Goal: Information Seeking & Learning: Compare options

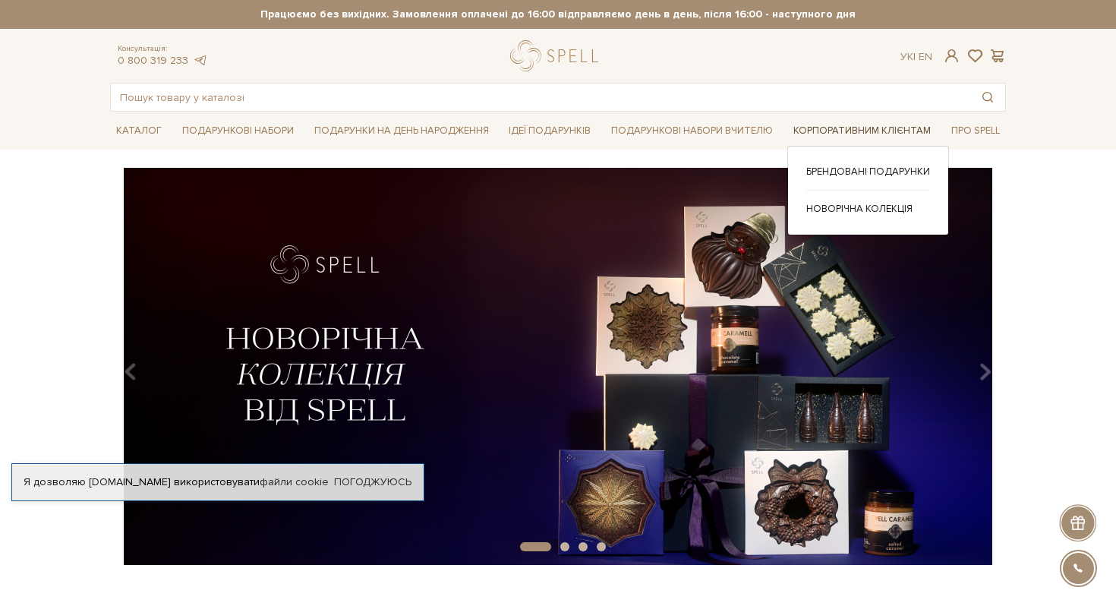
click at [881, 129] on link "Корпоративним клієнтам" at bounding box center [862, 131] width 150 height 24
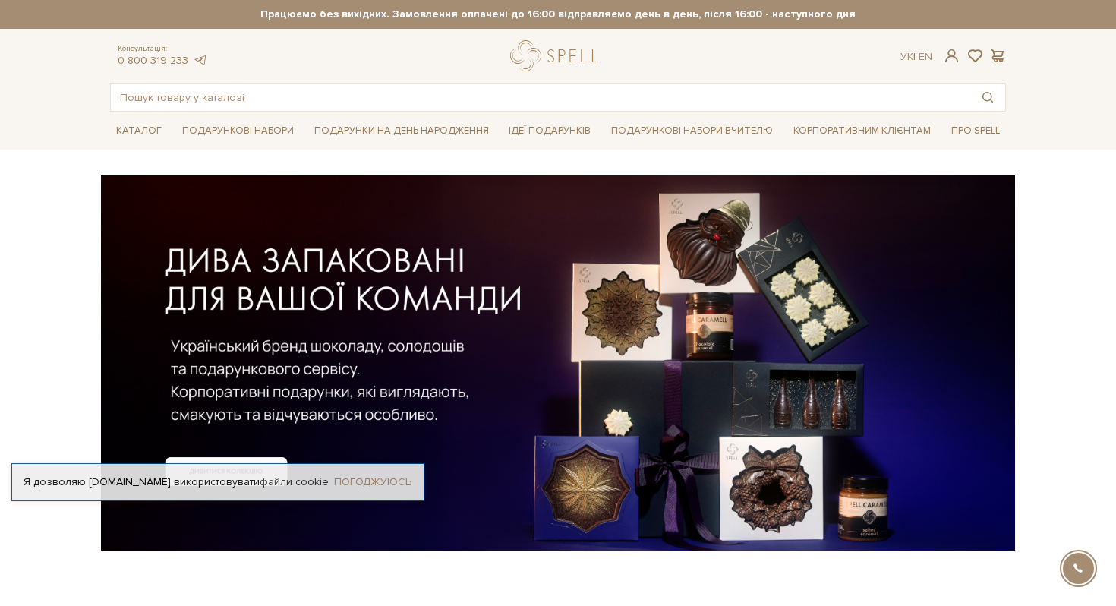
click at [373, 486] on link "Погоджуюсь" at bounding box center [372, 482] width 77 height 14
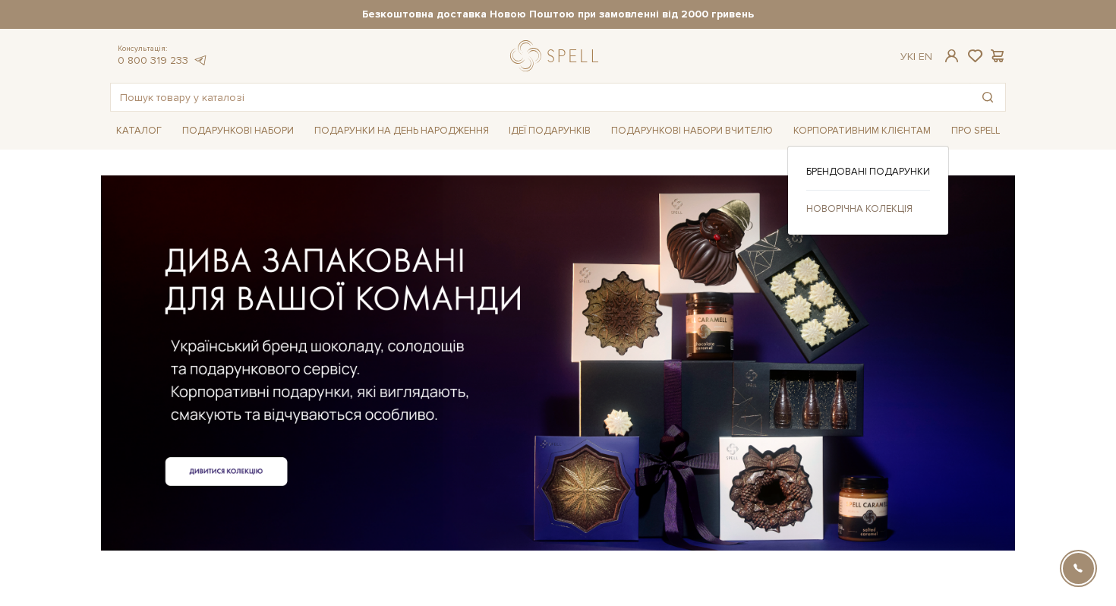
click at [853, 208] on link "Новорічна колекція" at bounding box center [868, 209] width 124 height 14
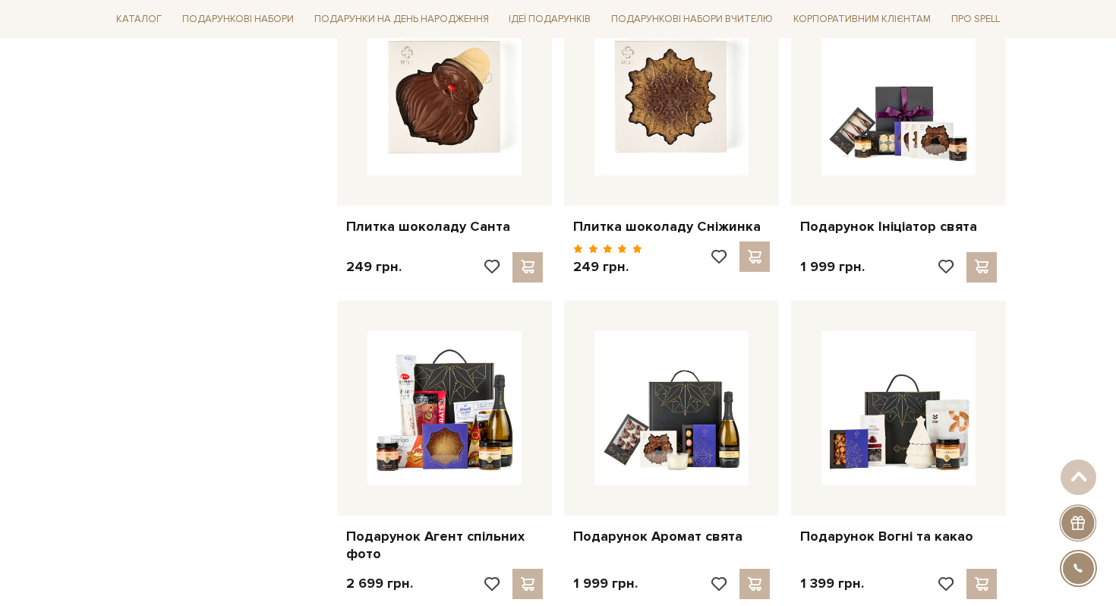
scroll to position [1253, 0]
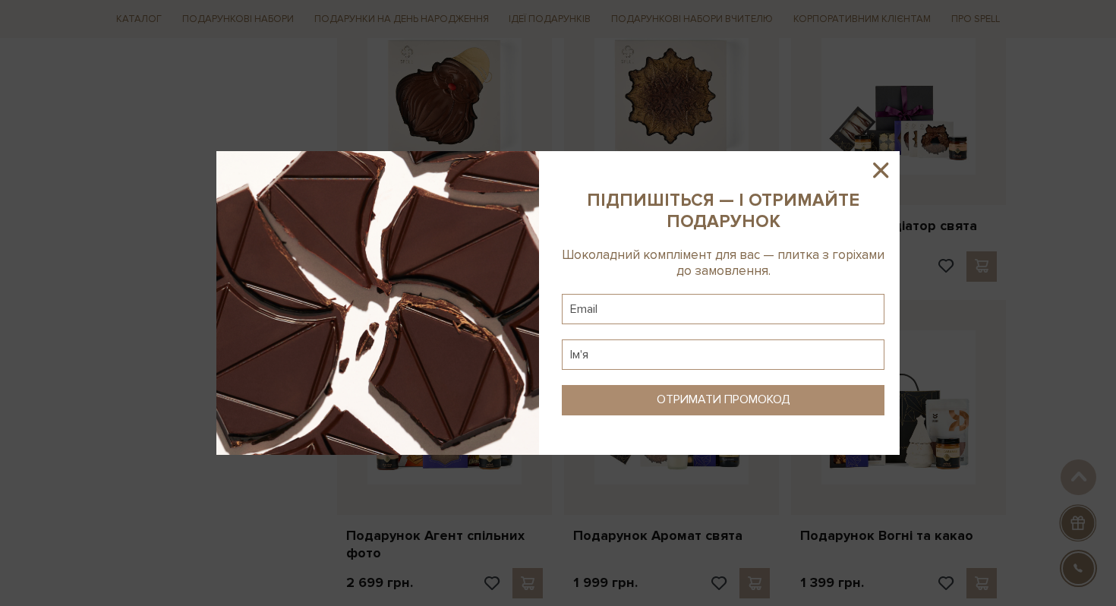
click at [881, 167] on icon at bounding box center [881, 170] width 26 height 26
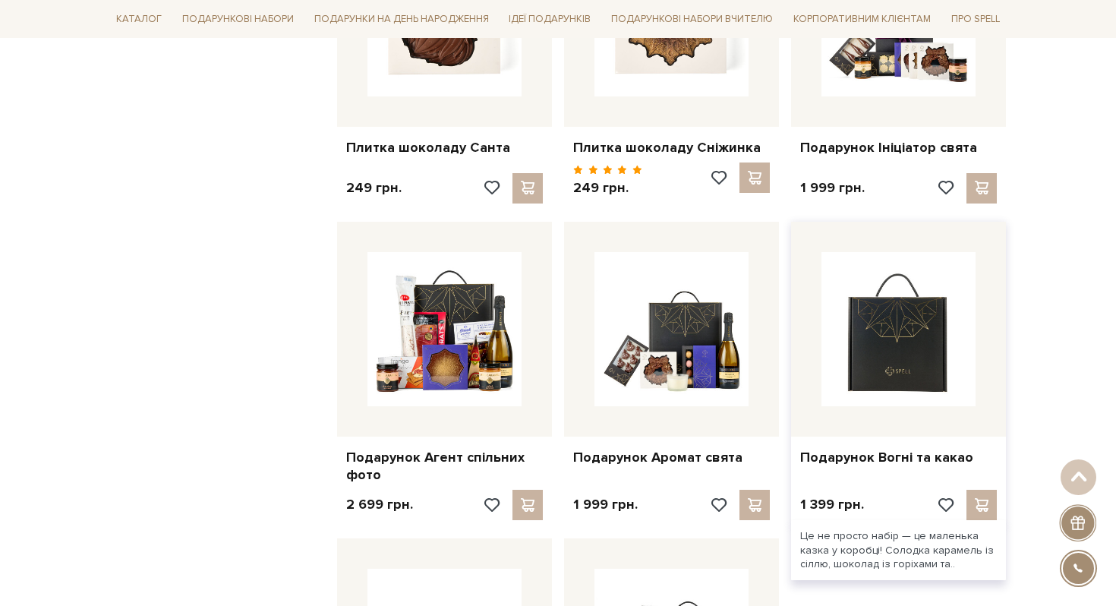
scroll to position [1377, 0]
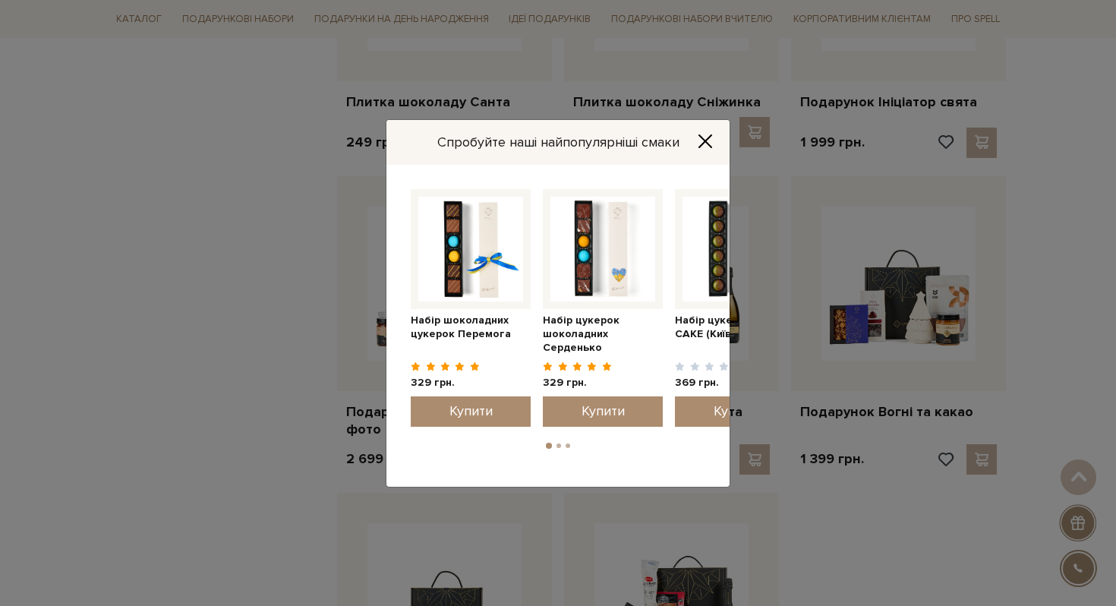
click at [702, 137] on icon "Close" at bounding box center [705, 141] width 12 height 12
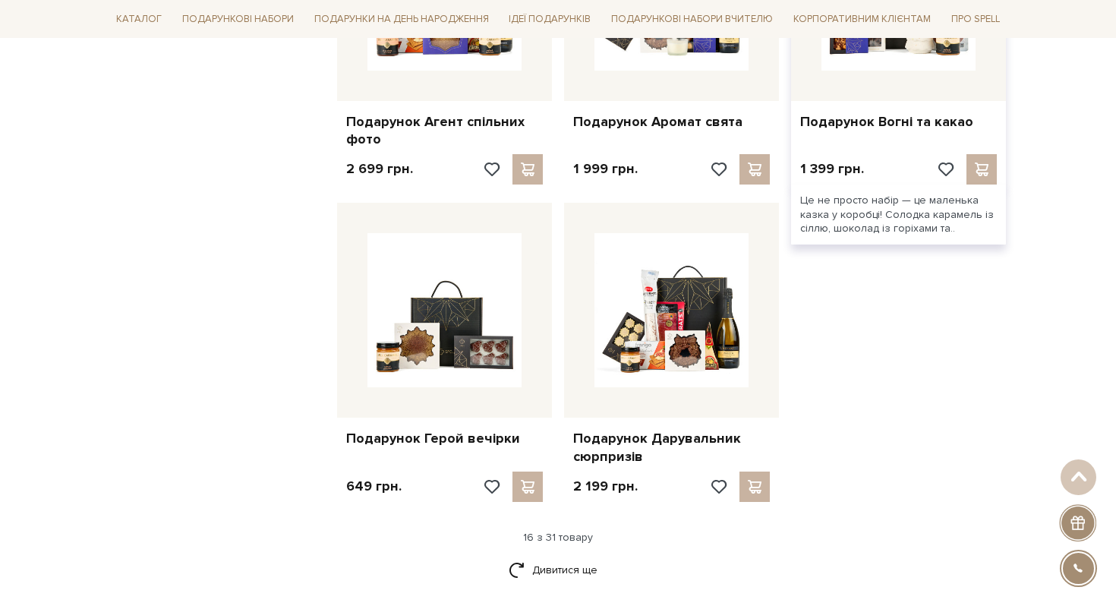
scroll to position [1668, 0]
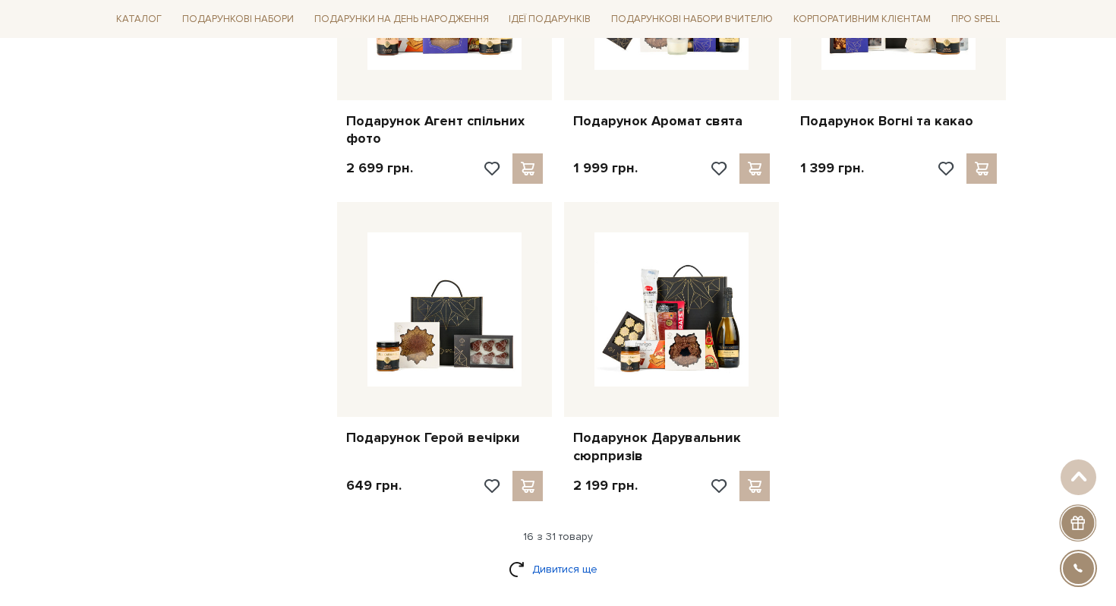
click at [546, 569] on link "Дивитися ще" at bounding box center [558, 569] width 99 height 27
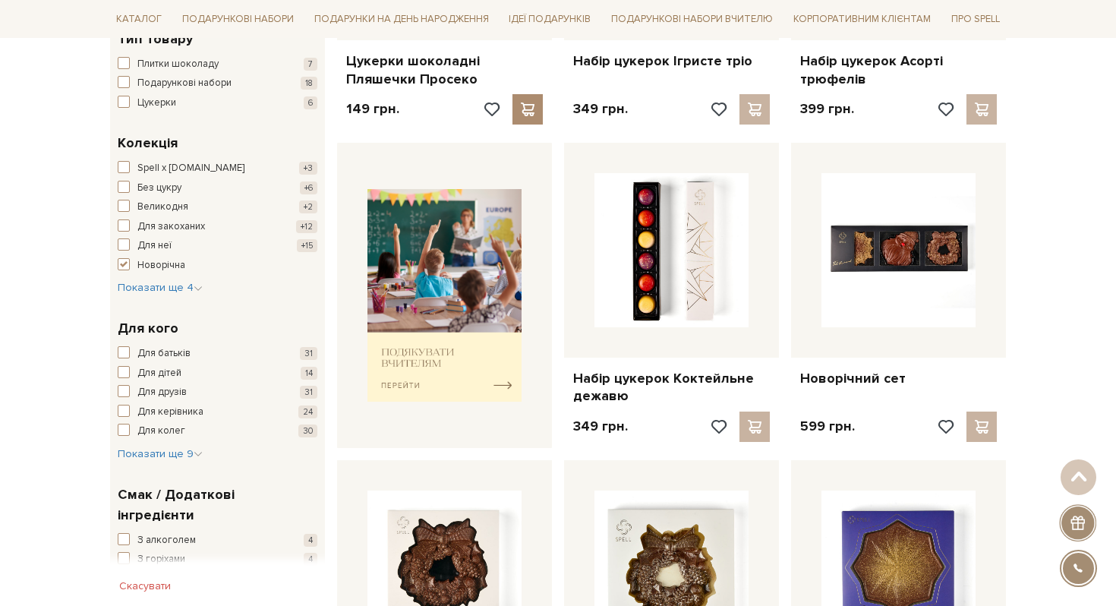
scroll to position [0, 0]
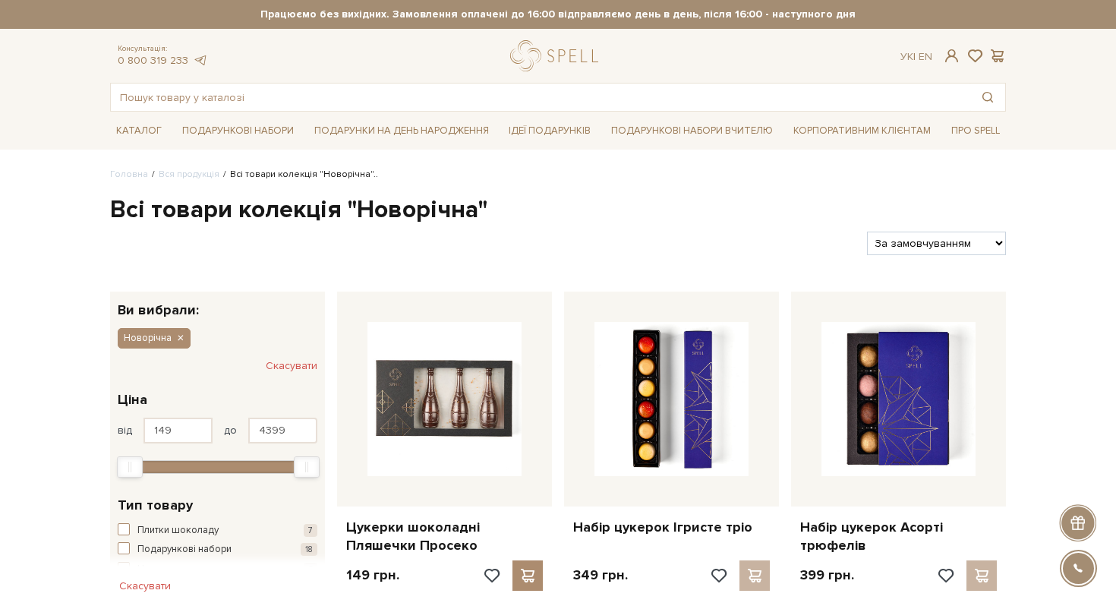
click at [976, 244] on select "За замовчуванням За Ціною (зростання) За Ціною (зменшення) Новинки За популярні…" at bounding box center [936, 244] width 139 height 24
select select "https://spellchocolate.com/our-productions/novorichna?sort=p.price&order=ASC"
click at [867, 232] on select "За замовчуванням За Ціною (зростання) За Ціною (зменшення) Новинки За популярні…" at bounding box center [936, 244] width 139 height 24
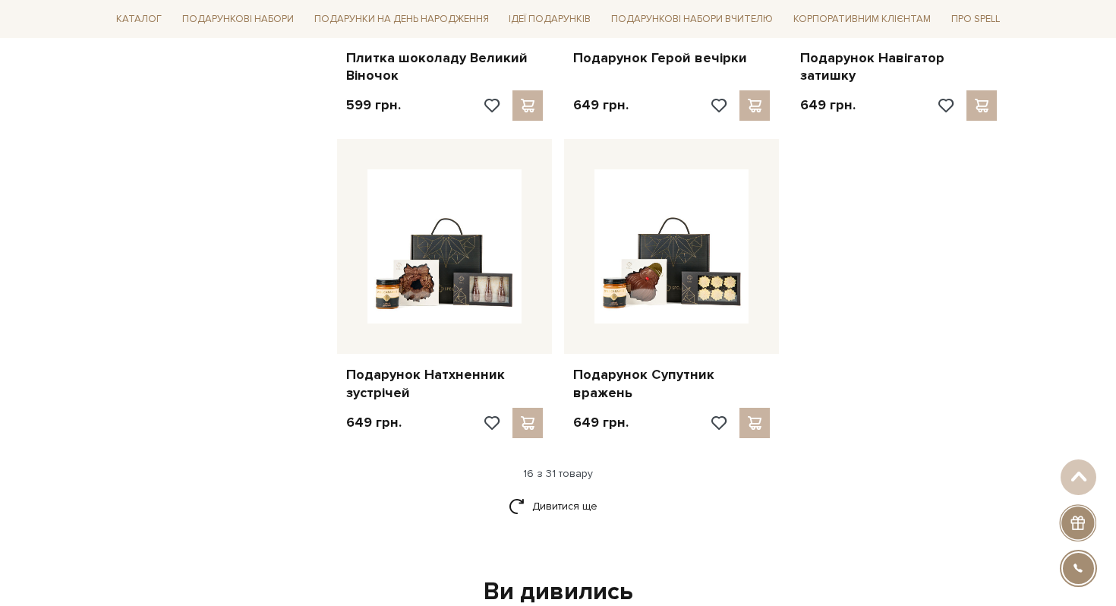
scroll to position [1735, 0]
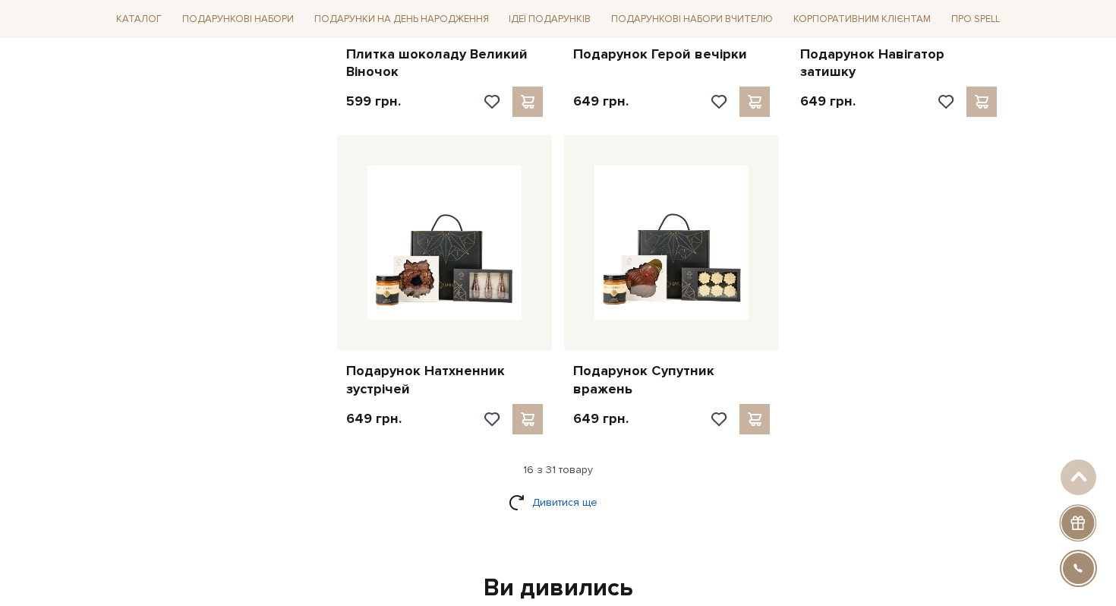
click at [572, 505] on link "Дивитися ще" at bounding box center [558, 502] width 99 height 27
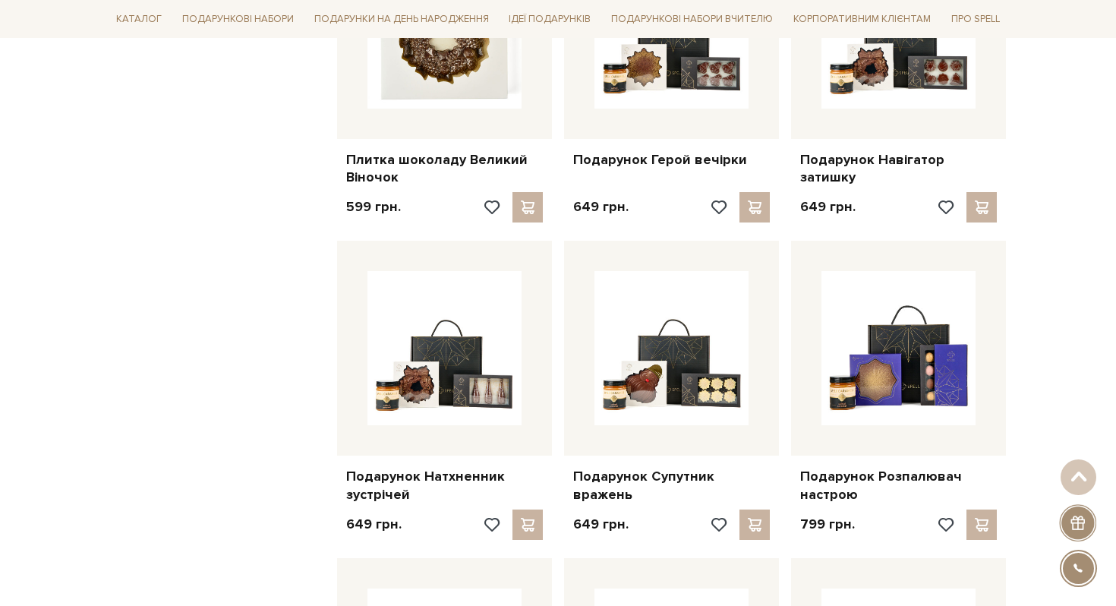
scroll to position [1582, 0]
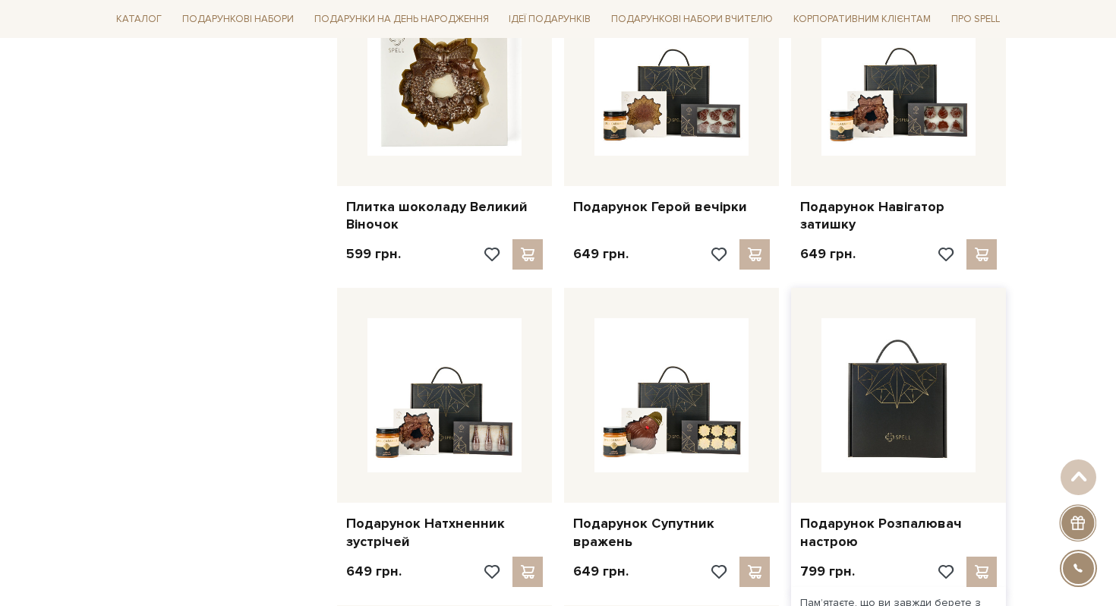
click at [899, 403] on img at bounding box center [898, 395] width 154 height 154
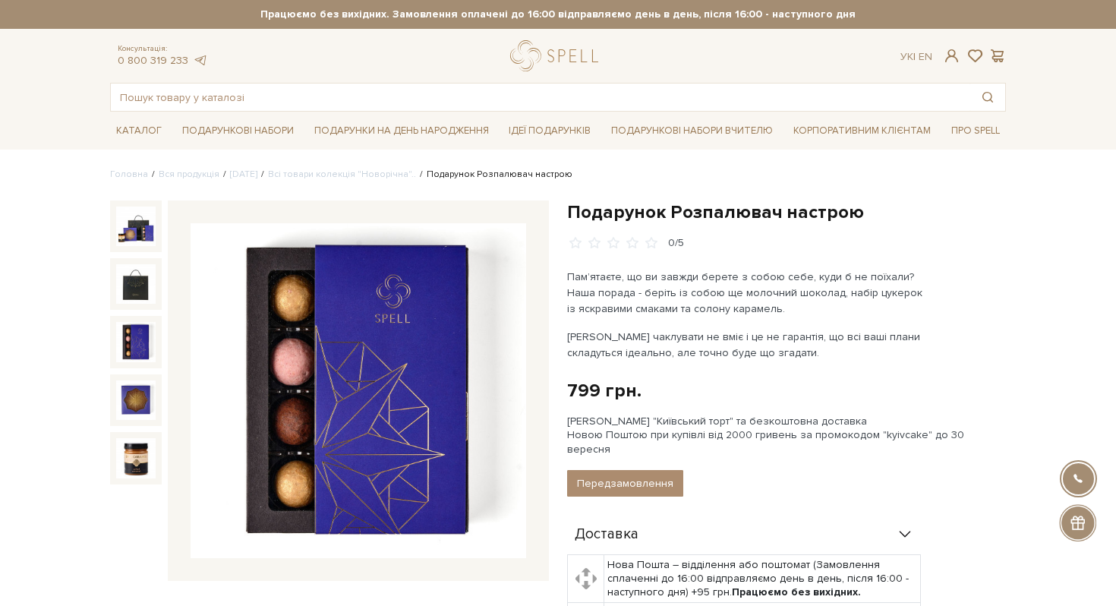
click at [153, 319] on div at bounding box center [136, 342] width 52 height 52
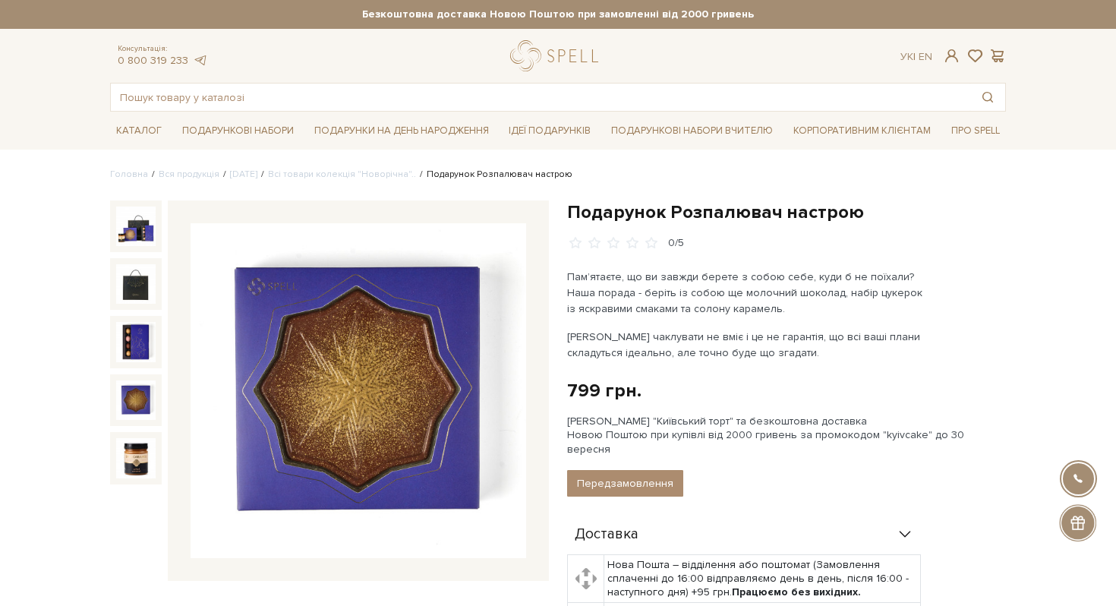
click at [137, 392] on img at bounding box center [135, 399] width 39 height 39
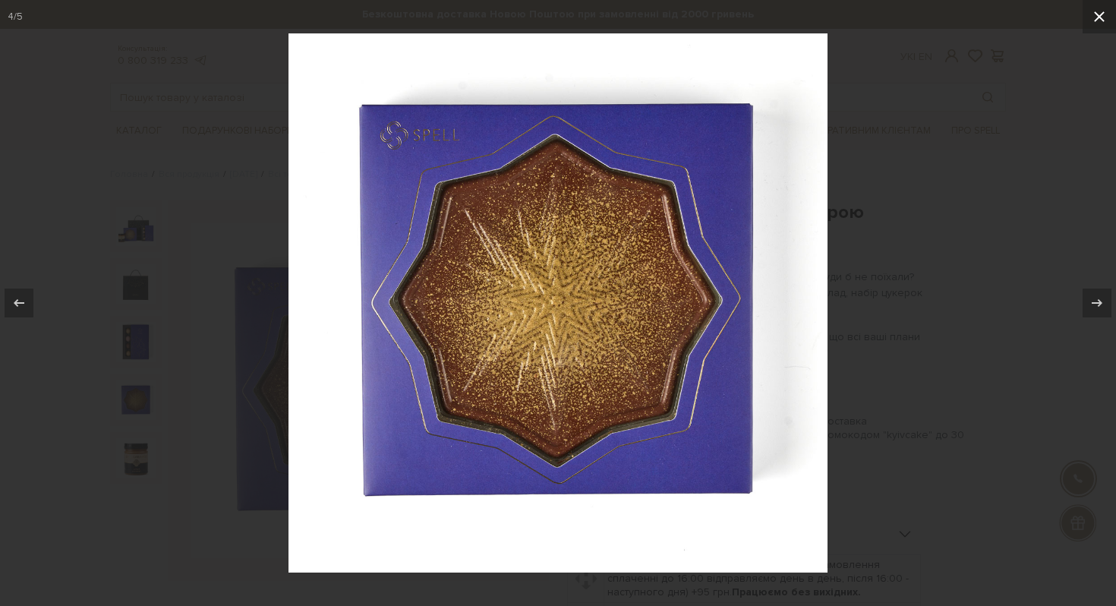
click at [1100, 24] on icon at bounding box center [1099, 17] width 18 height 18
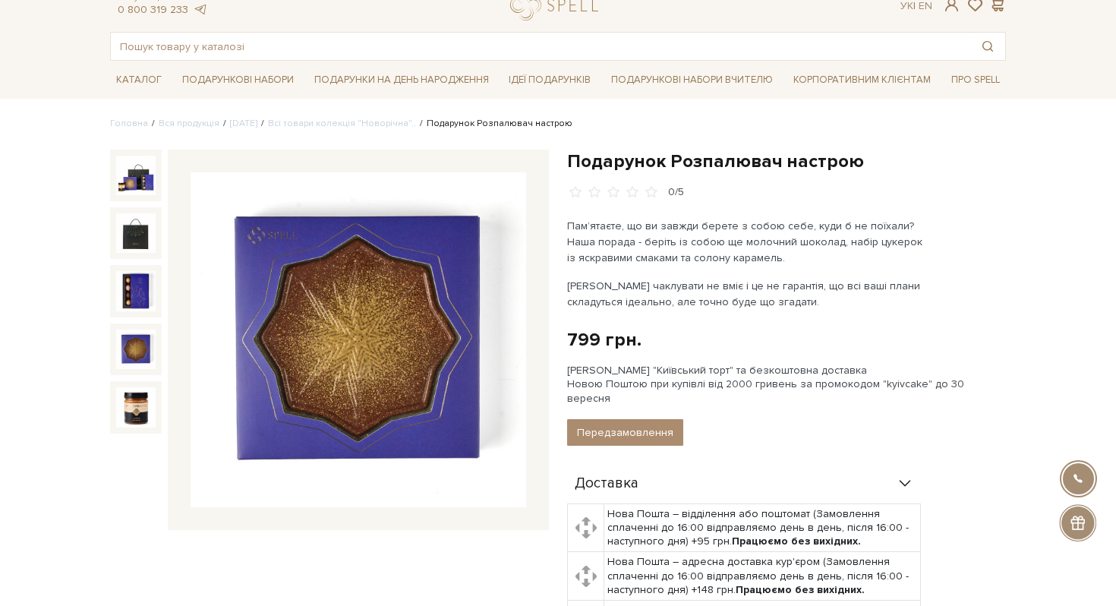
scroll to position [14, 0]
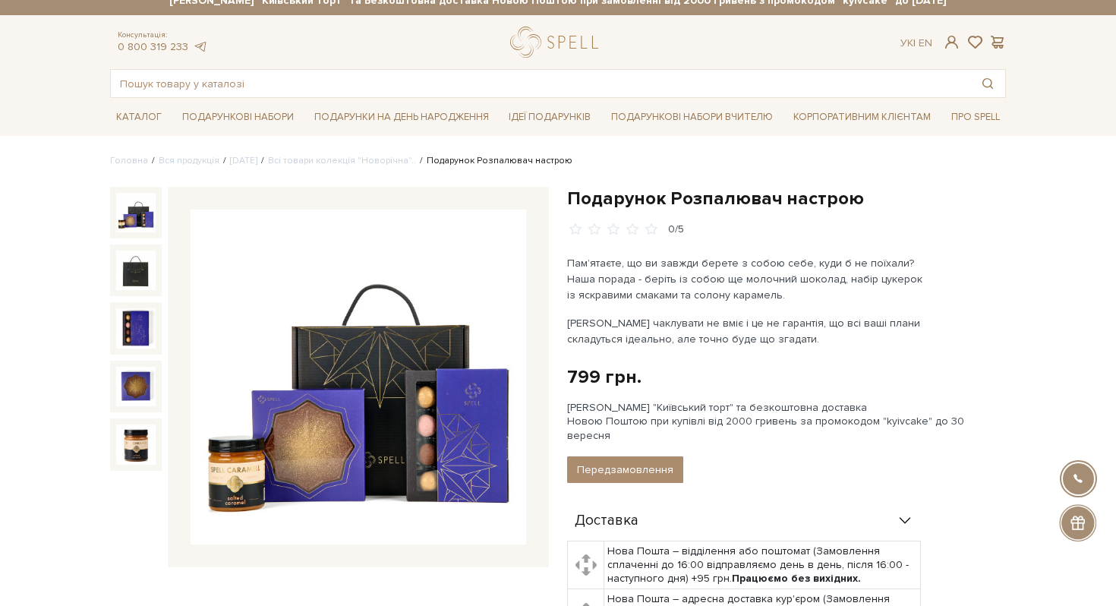
click at [136, 223] on img at bounding box center [135, 212] width 39 height 39
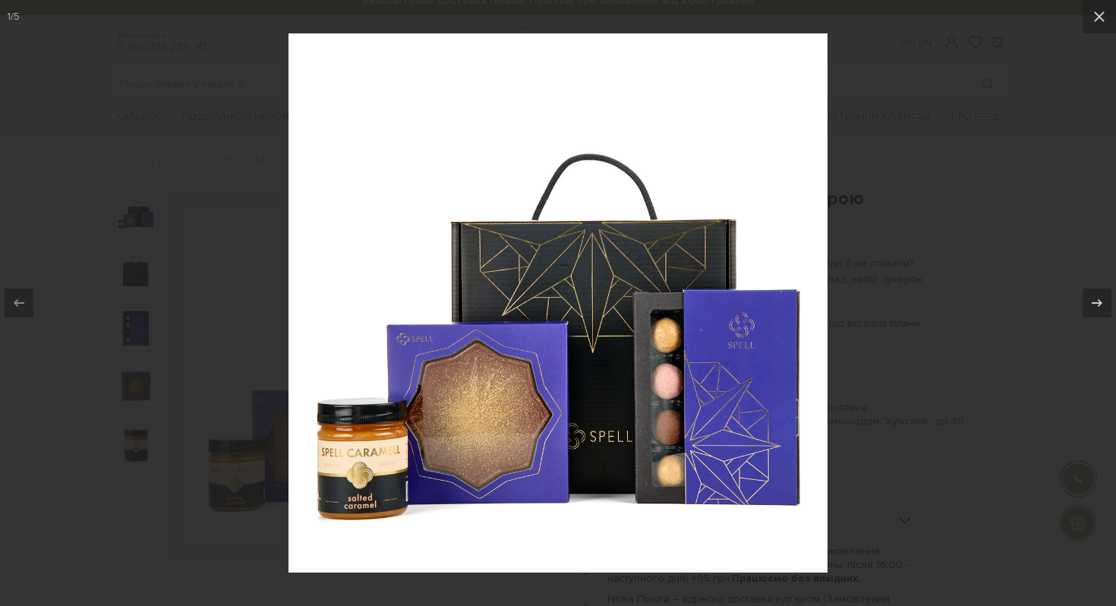
click at [67, 313] on div at bounding box center [558, 303] width 1116 height 606
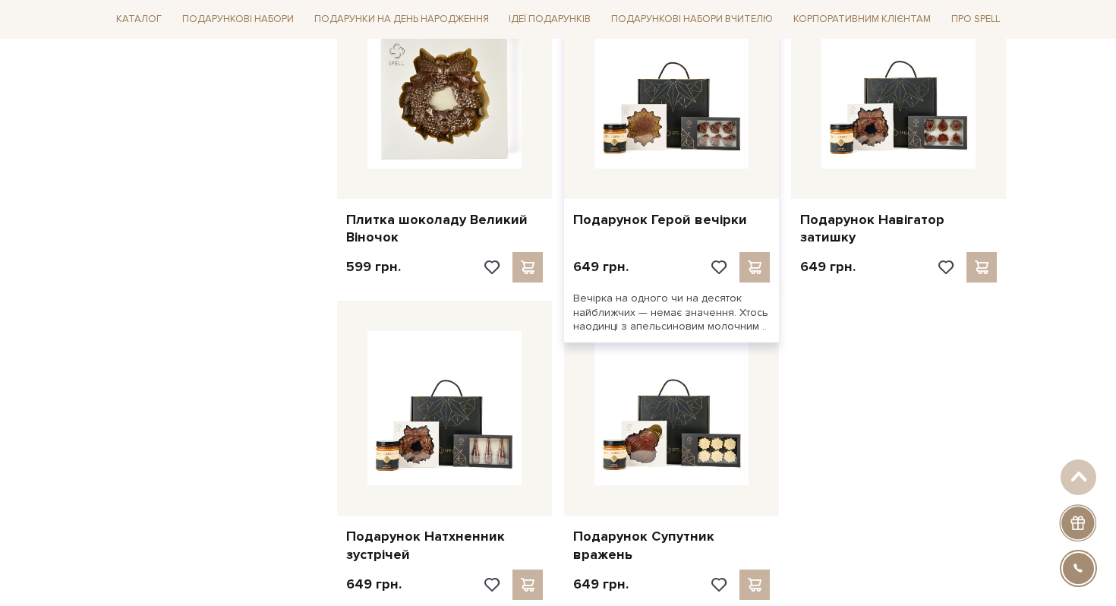
scroll to position [1568, 0]
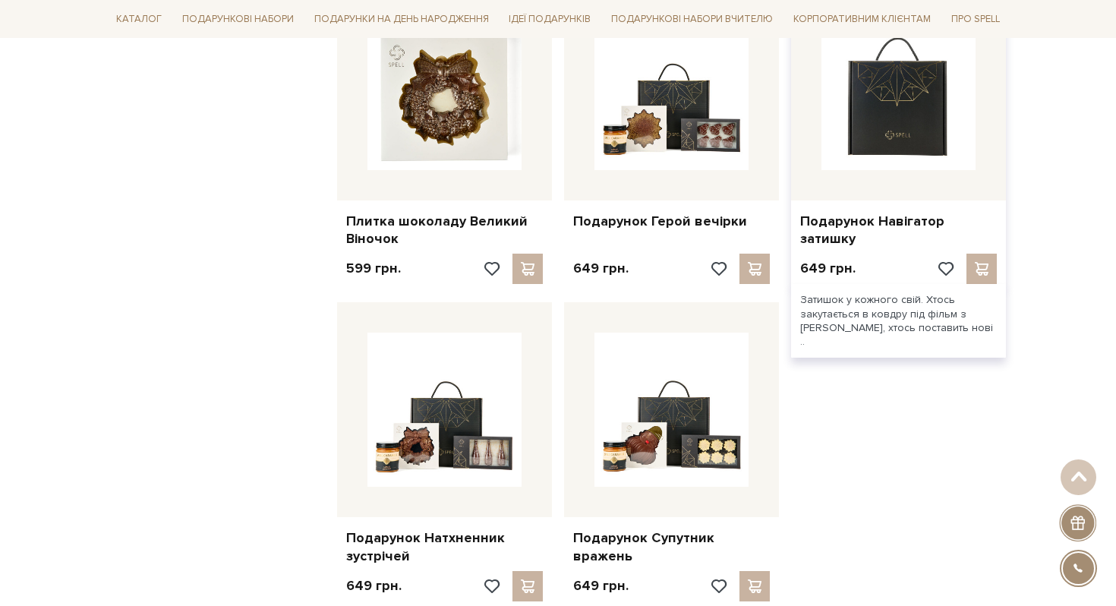
click at [840, 135] on img at bounding box center [898, 93] width 154 height 154
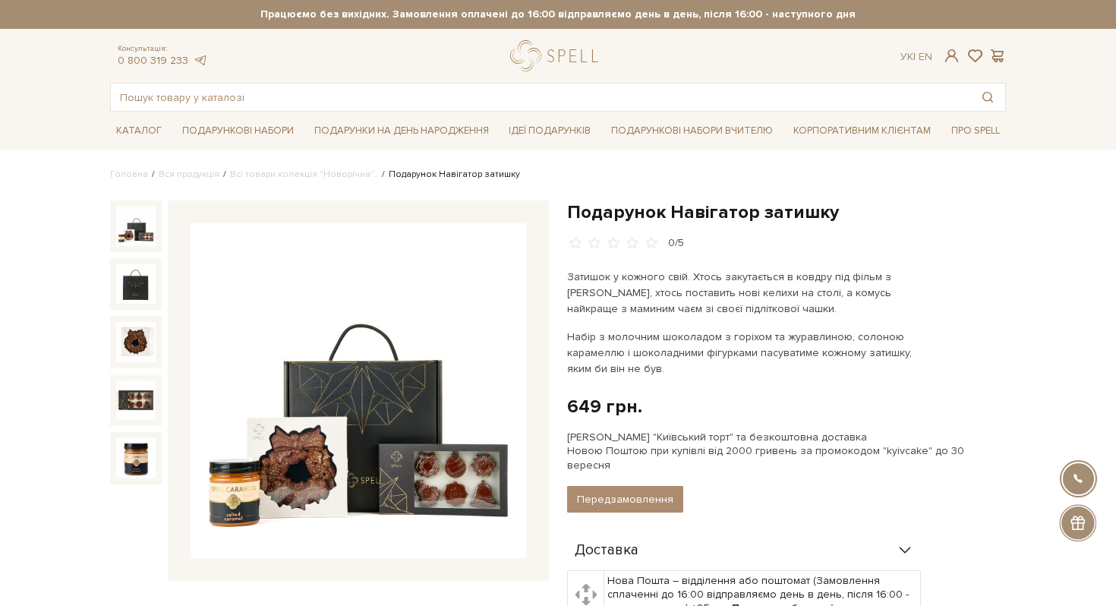
click at [378, 443] on img at bounding box center [359, 391] width 336 height 336
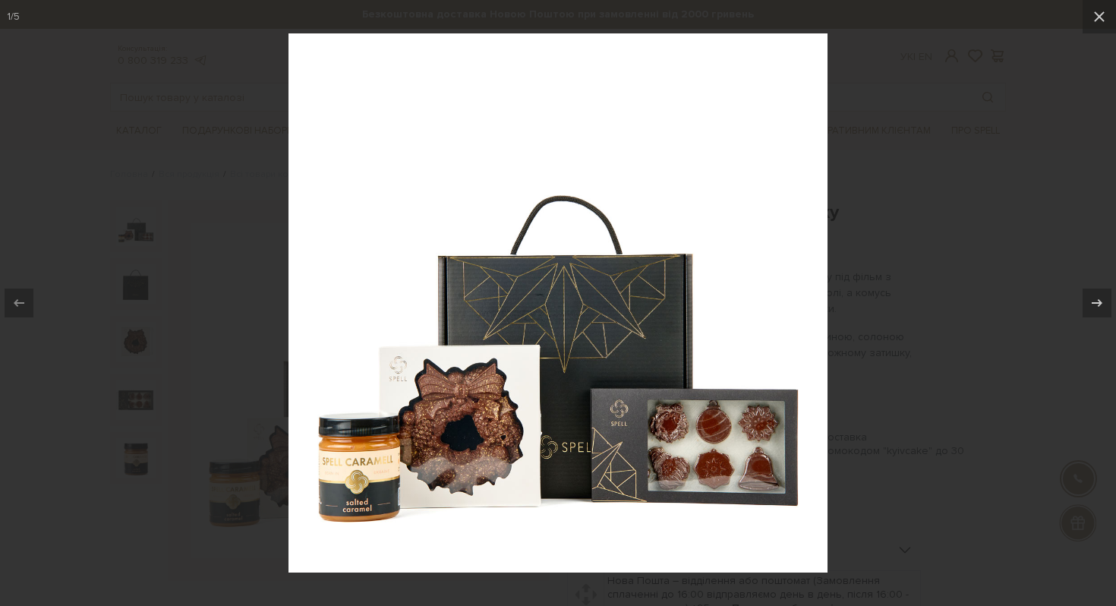
click at [906, 353] on div at bounding box center [558, 303] width 1116 height 606
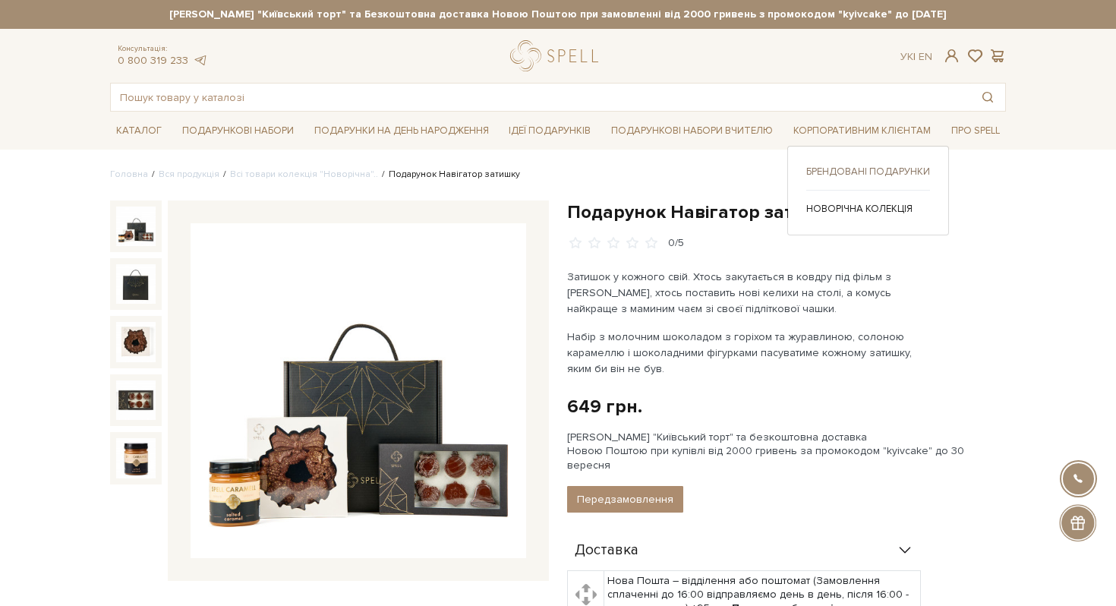
click at [835, 170] on link "Брендовані подарунки" at bounding box center [868, 172] width 124 height 14
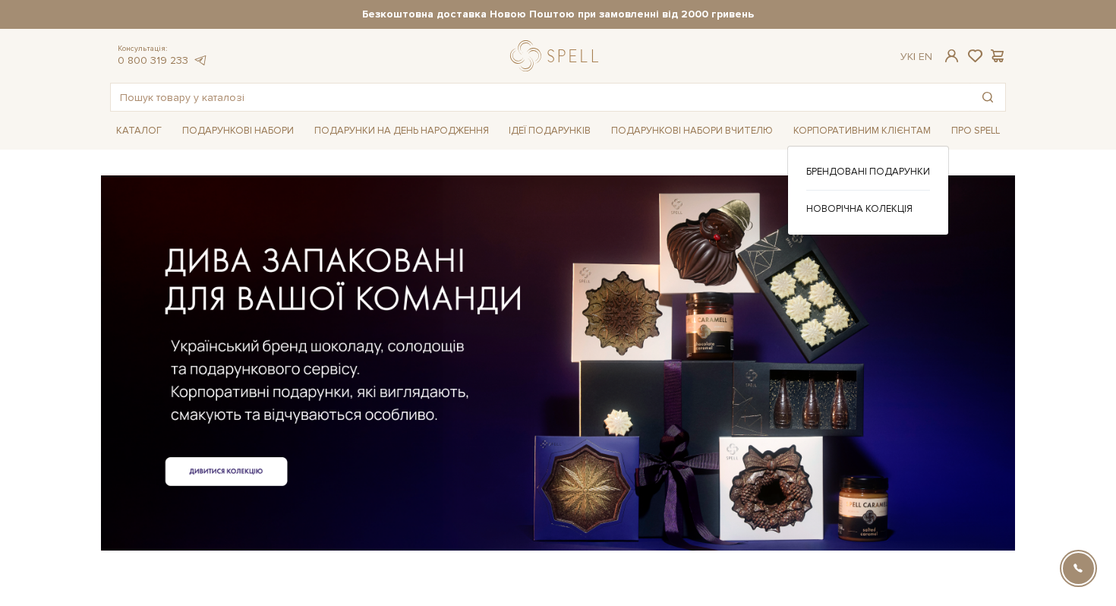
click at [849, 201] on ul "Брендовані подарунки Новорічна колекція" at bounding box center [868, 190] width 124 height 51
click at [849, 211] on link "Новорічна колекція" at bounding box center [868, 209] width 124 height 14
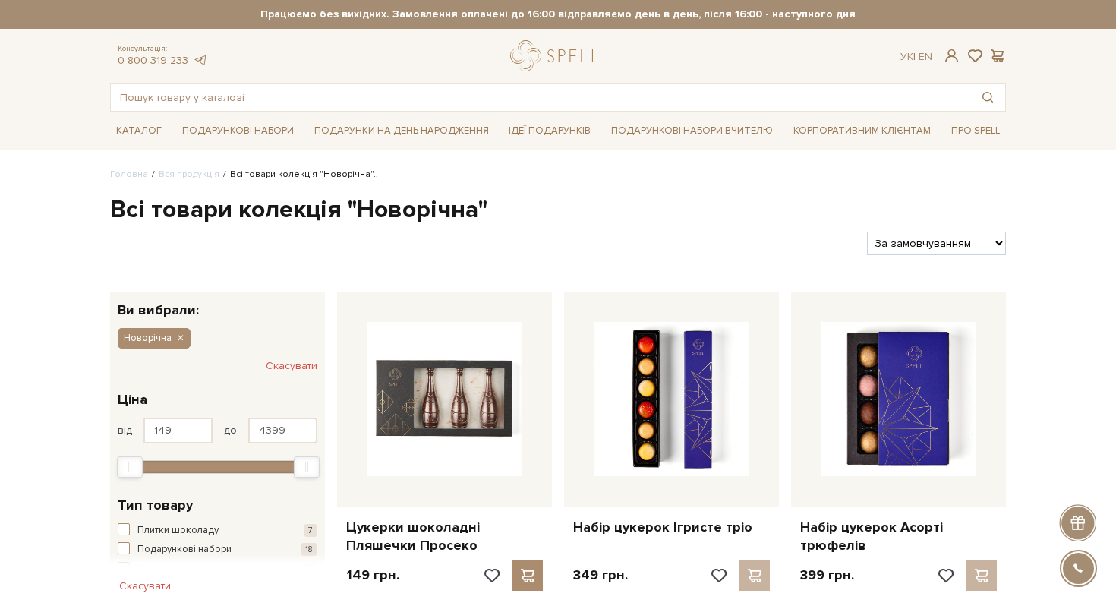
click at [944, 249] on select "За замовчуванням За Ціною (зростання) За Ціною (зменшення) Новинки За популярні…" at bounding box center [936, 244] width 139 height 24
select select "https://spellchocolate.com/our-productions/novorichna?sort=p.price&order=DESC"
click at [867, 232] on select "За замовчуванням За Ціною (зростання) За Ціною (зменшення) Новинки За популярні…" at bounding box center [936, 244] width 139 height 24
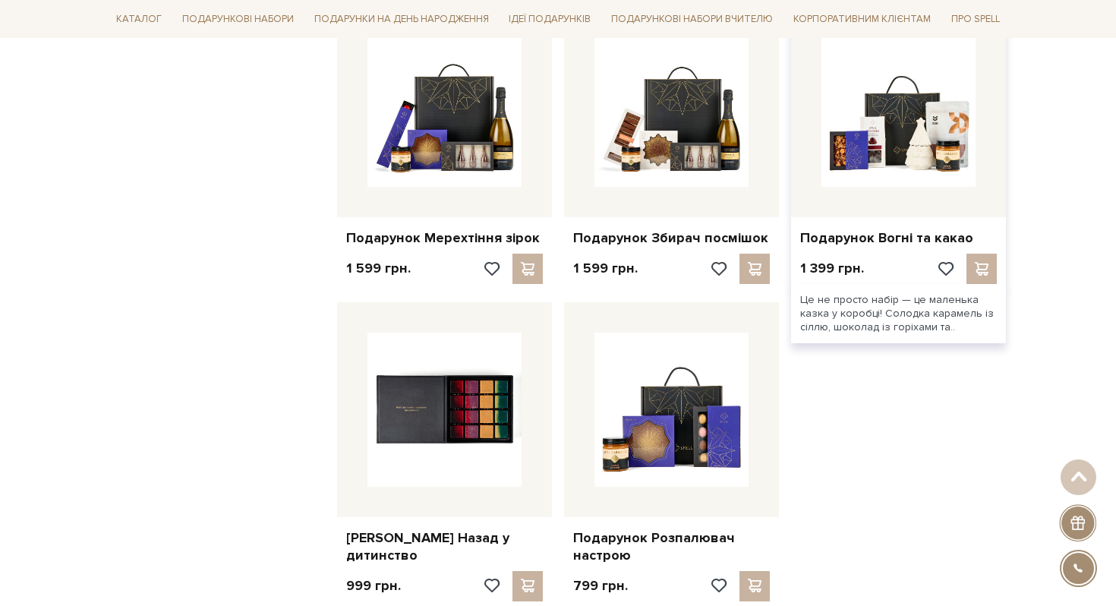
scroll to position [1571, 0]
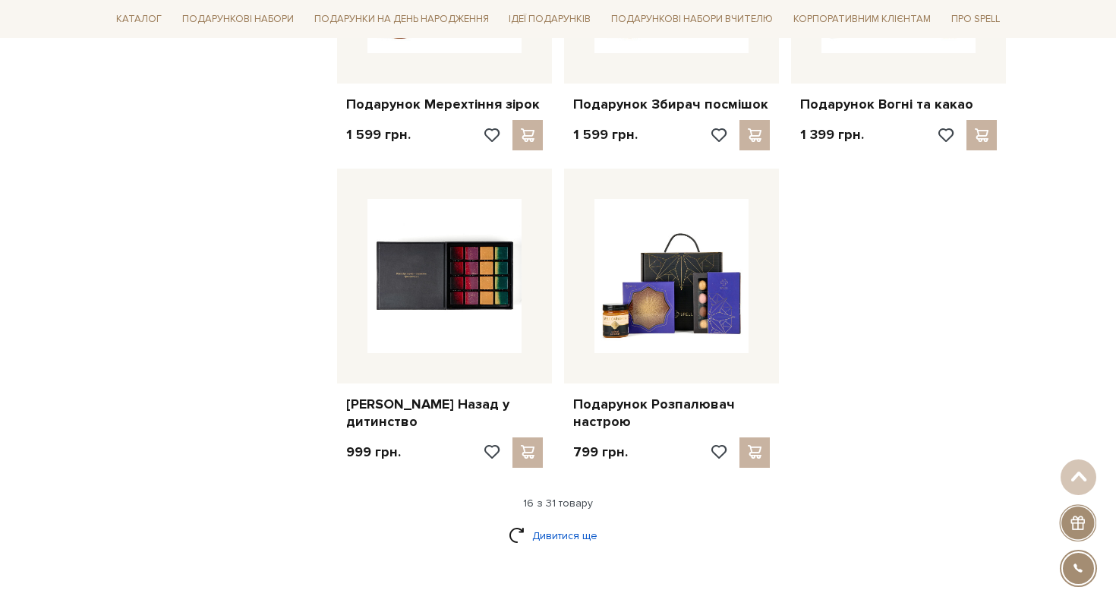
click at [574, 537] on link "Дивитися ще" at bounding box center [558, 535] width 99 height 27
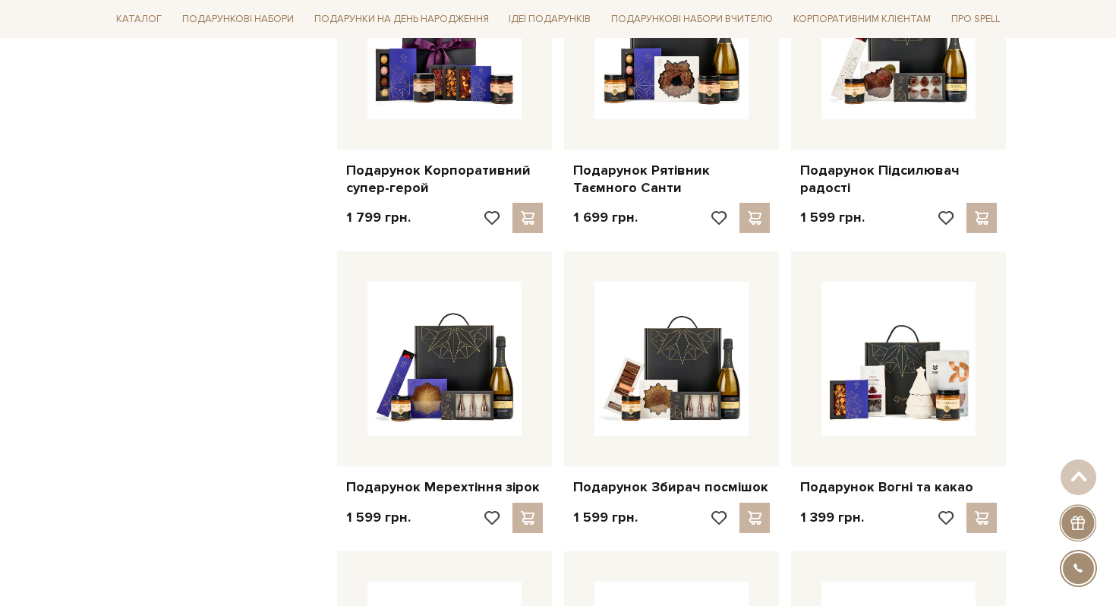
scroll to position [1299, 0]
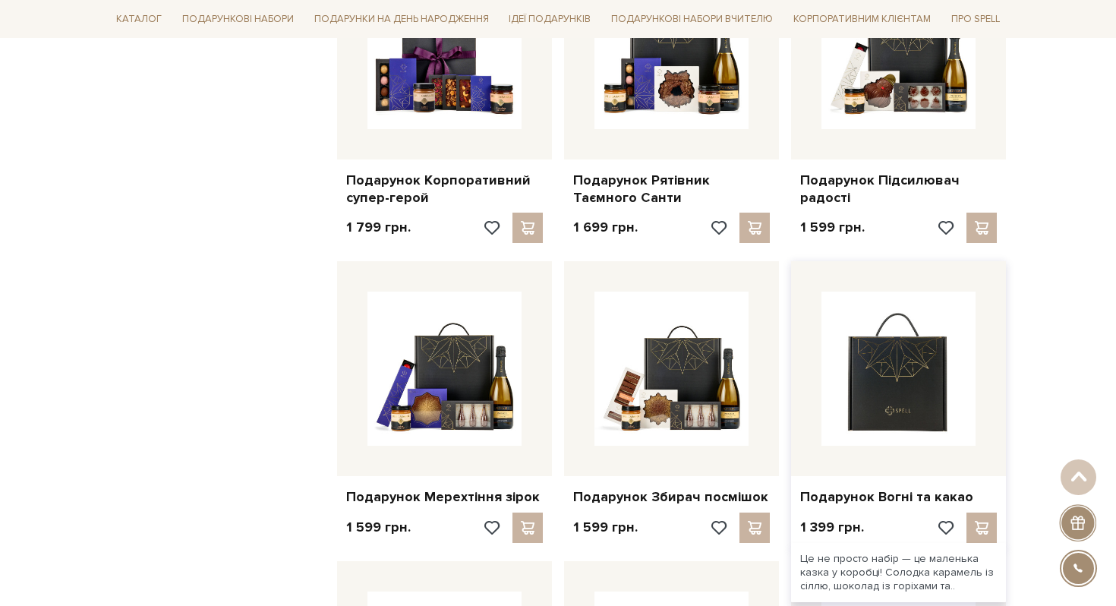
click at [922, 396] on img at bounding box center [898, 369] width 154 height 154
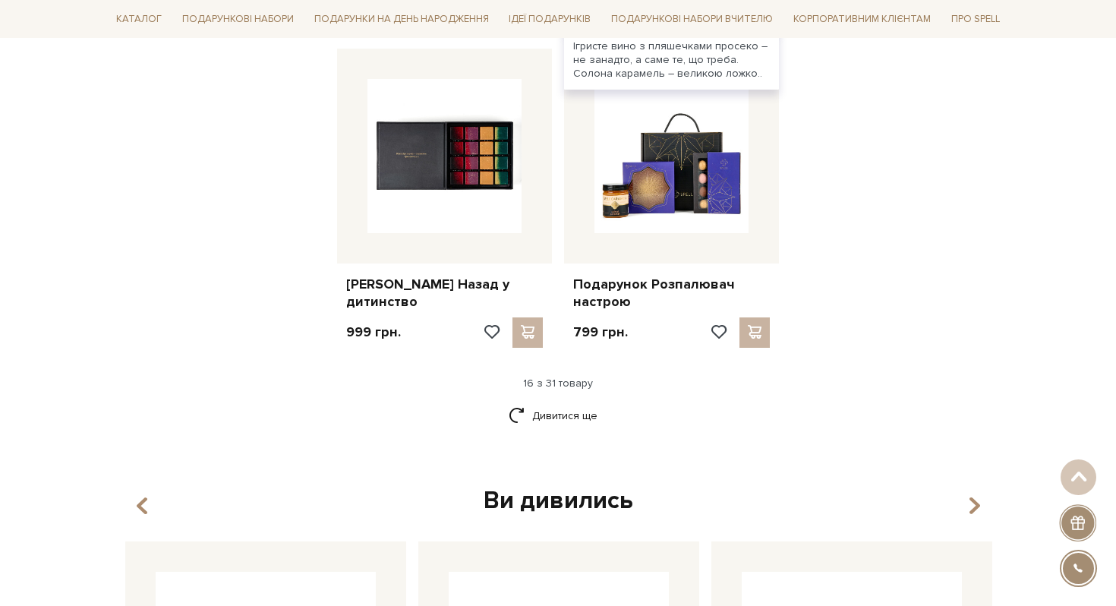
scroll to position [1813, 0]
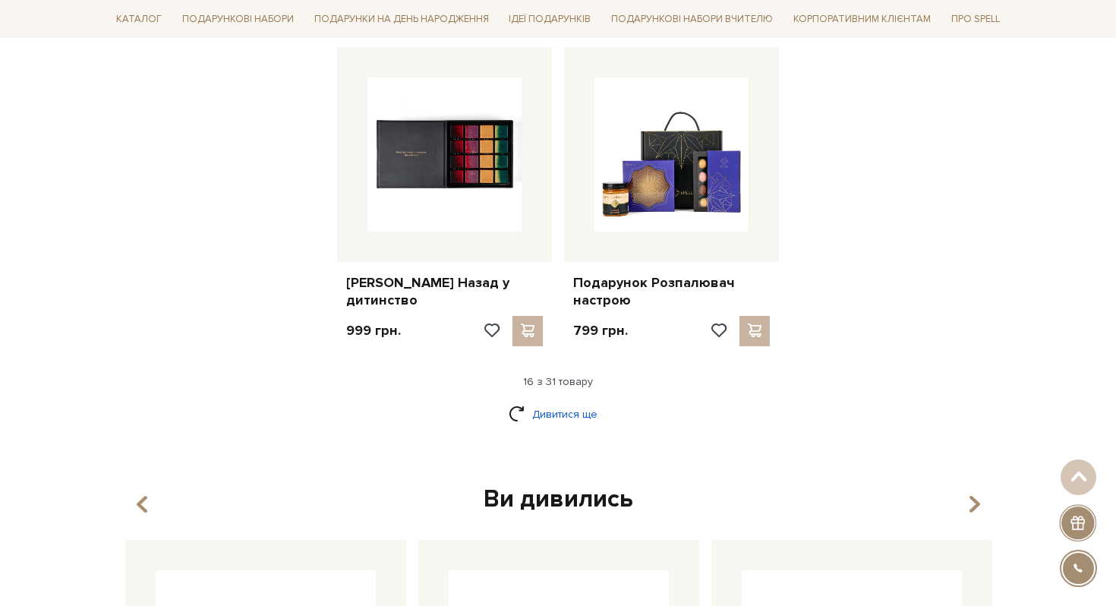
click at [576, 411] on link "Дивитися ще" at bounding box center [558, 414] width 99 height 27
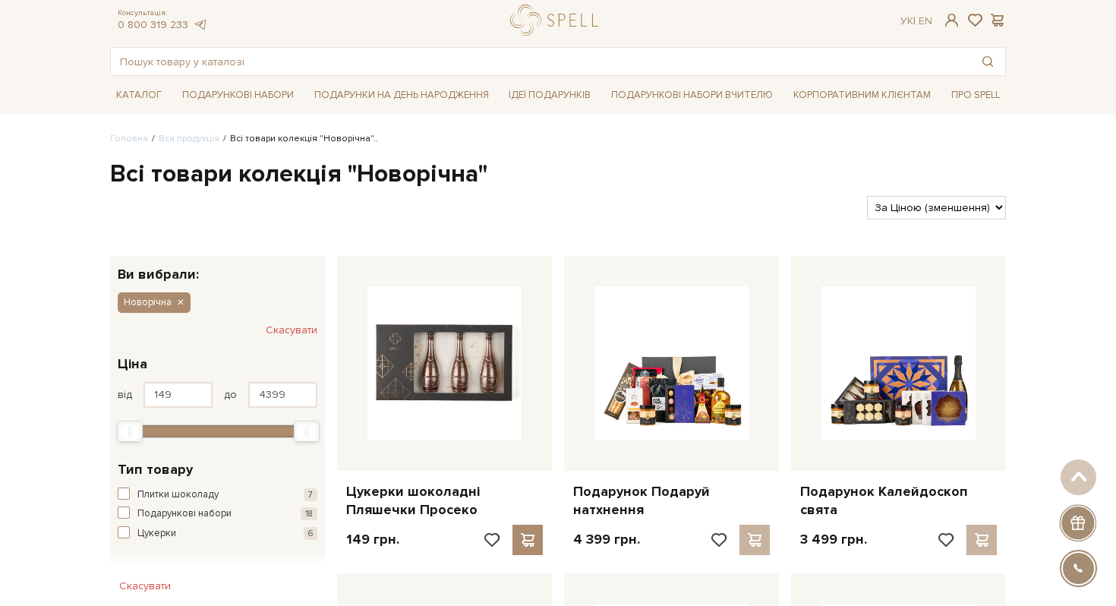
scroll to position [0, 0]
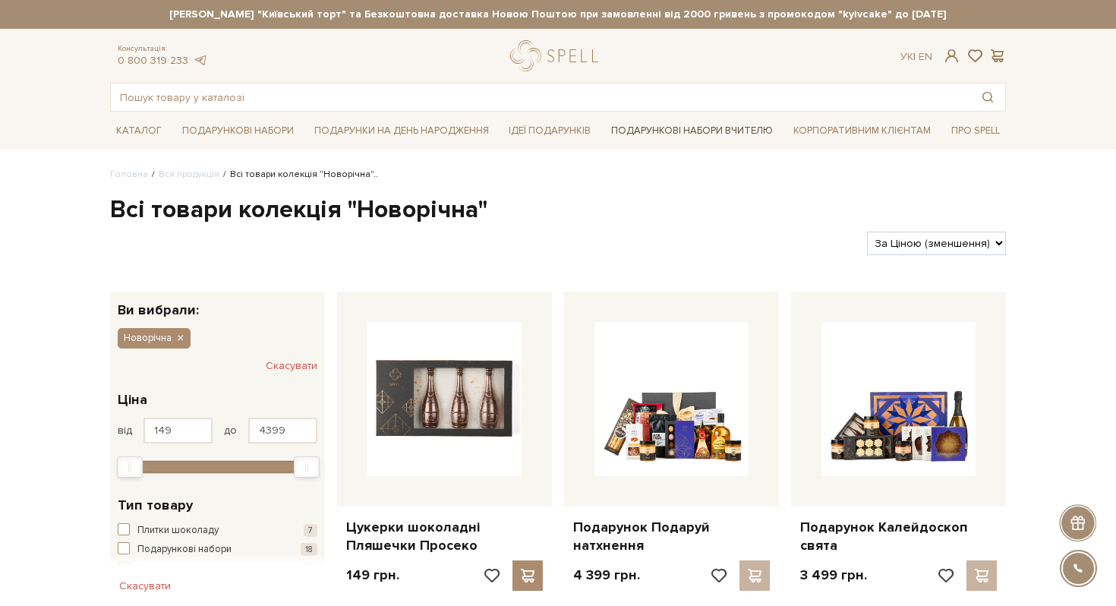
click at [722, 128] on link "Подарункові набори Вчителю" at bounding box center [692, 131] width 174 height 26
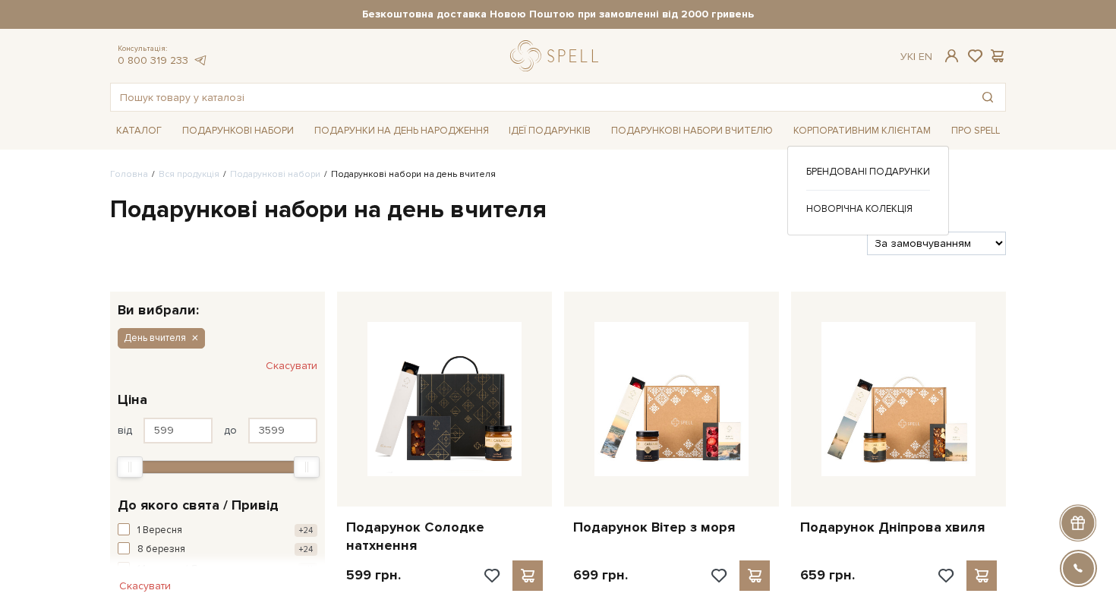
click at [855, 198] on ul "Брендовані подарунки Новорічна колекція" at bounding box center [868, 190] width 124 height 51
click at [856, 210] on link "Новорічна колекція" at bounding box center [868, 209] width 124 height 14
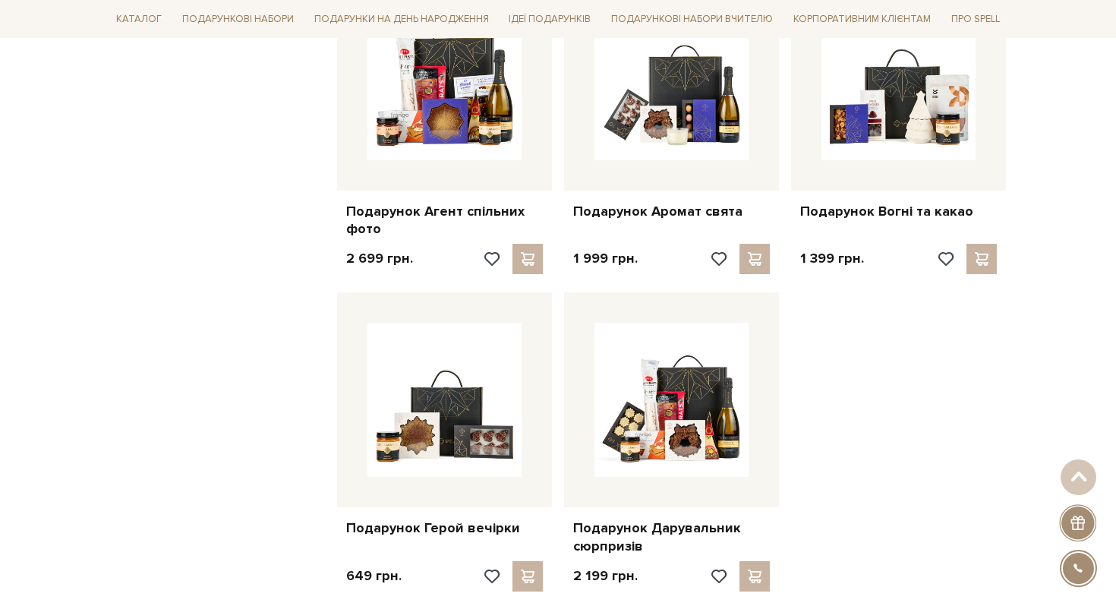
scroll to position [1595, 0]
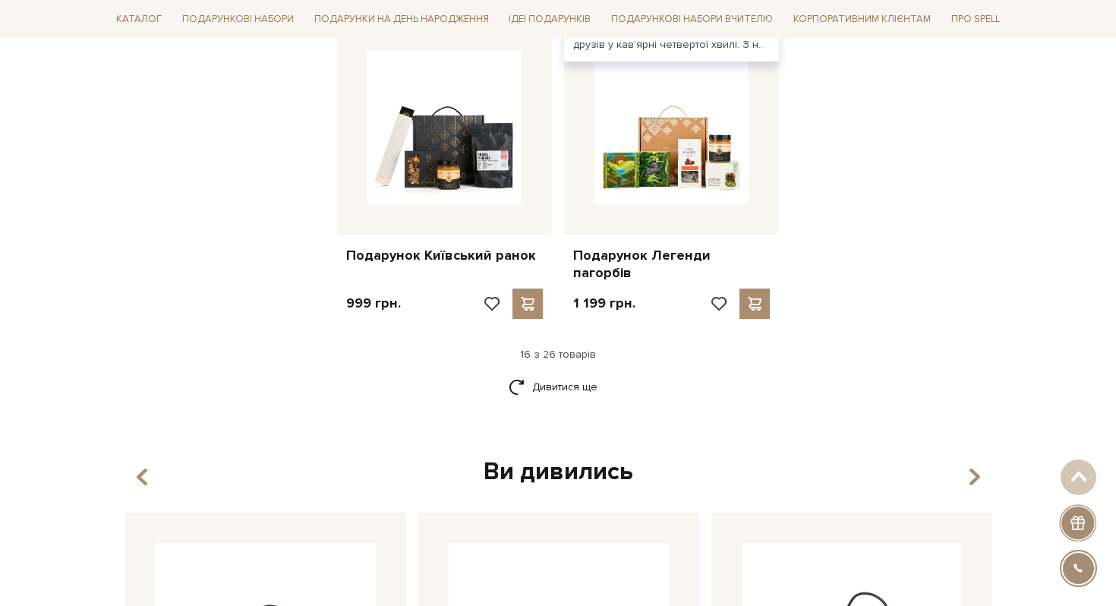
scroll to position [1917, 0]
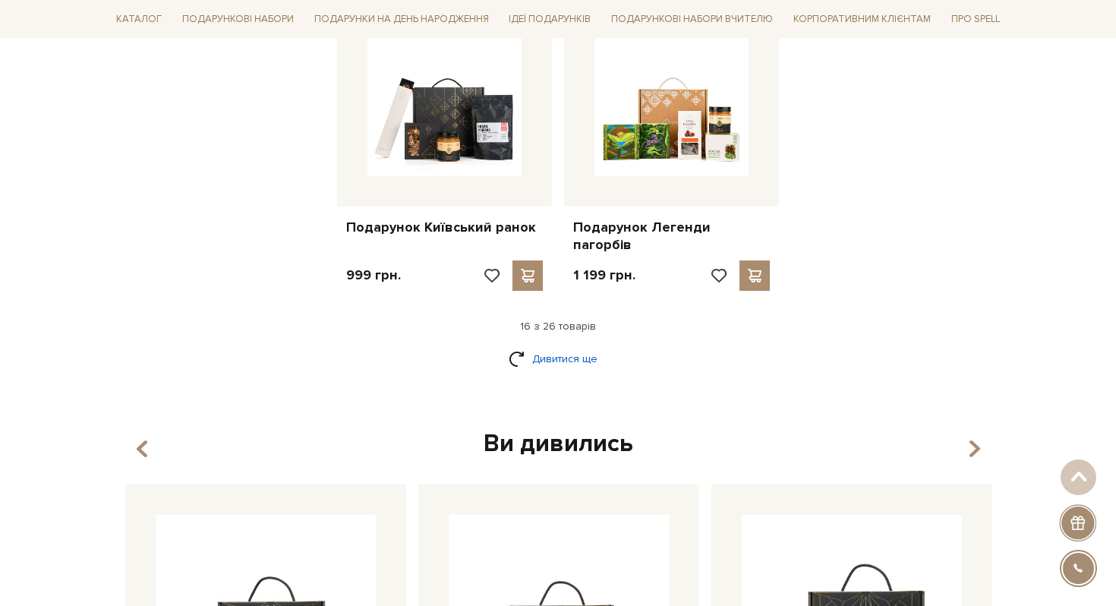
click at [564, 345] on link "Дивитися ще" at bounding box center [558, 358] width 99 height 27
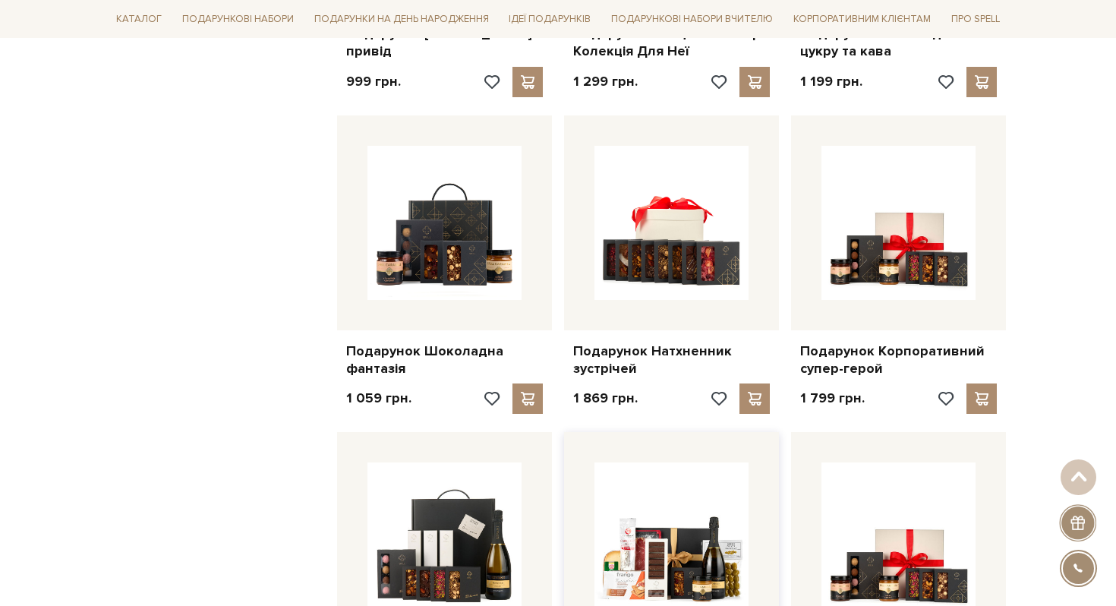
scroll to position [2323, 0]
